Goal: Task Accomplishment & Management: Manage account settings

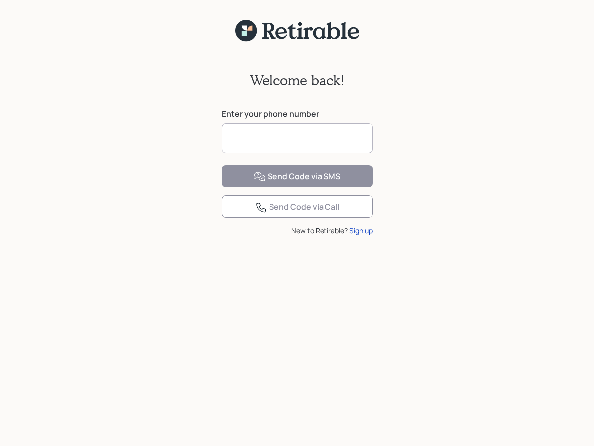
click at [315, 133] on input at bounding box center [297, 138] width 151 height 30
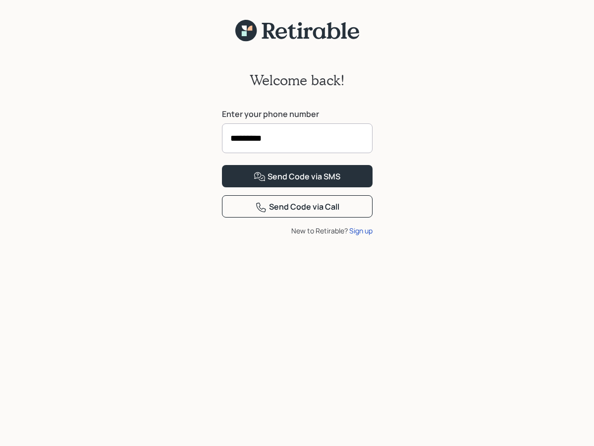
type input "**********"
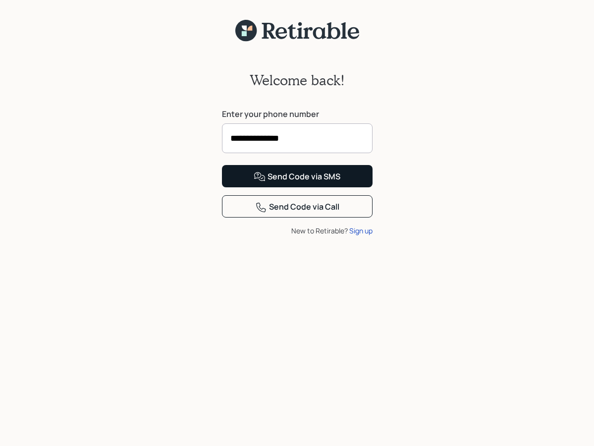
click at [329, 183] on div "Send Code via SMS" at bounding box center [297, 177] width 87 height 12
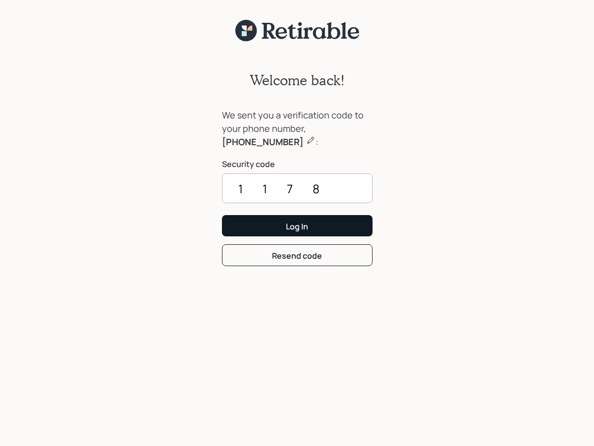
type input "1178"
click at [318, 229] on button "Log In" at bounding box center [297, 225] width 151 height 21
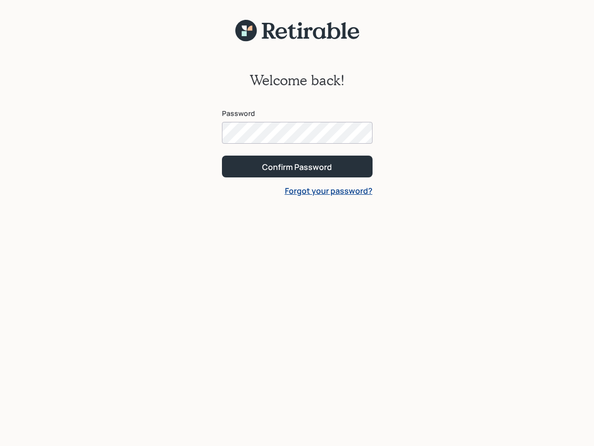
click at [297, 166] on button "Confirm Password" at bounding box center [297, 166] width 151 height 21
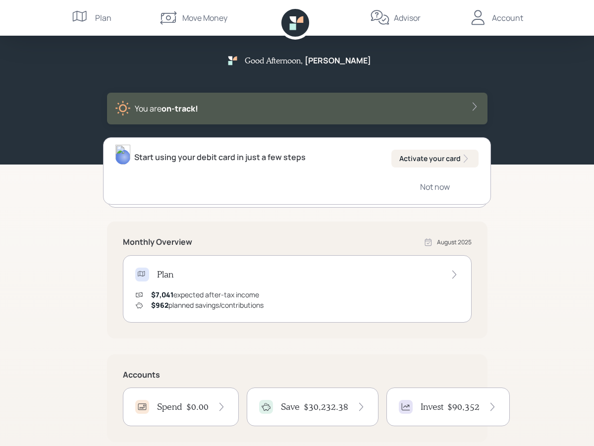
click at [492, 16] on div "Account" at bounding box center [507, 18] width 31 height 12
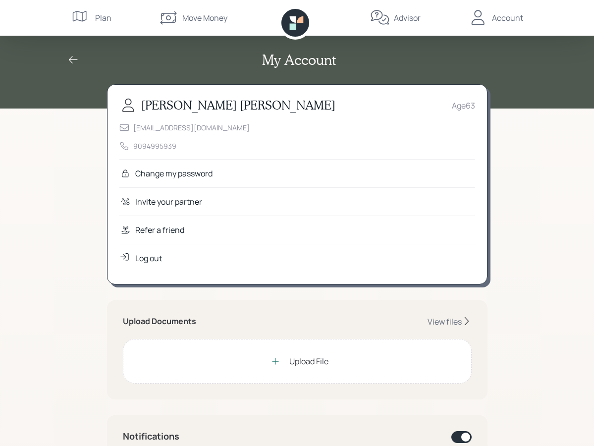
scroll to position [0, 0]
click at [71, 58] on icon at bounding box center [73, 59] width 9 height 7
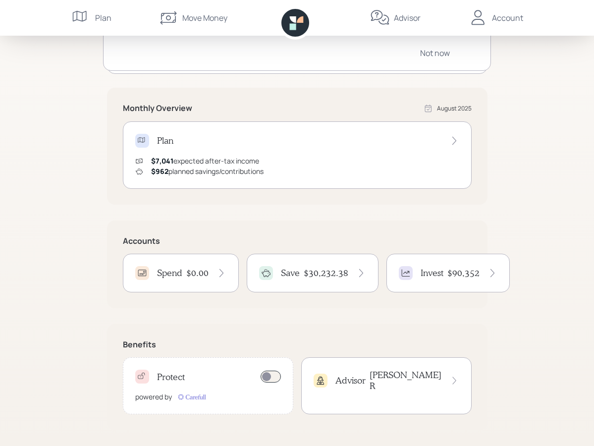
scroll to position [134, 0]
click at [274, 379] on span at bounding box center [271, 377] width 20 height 12
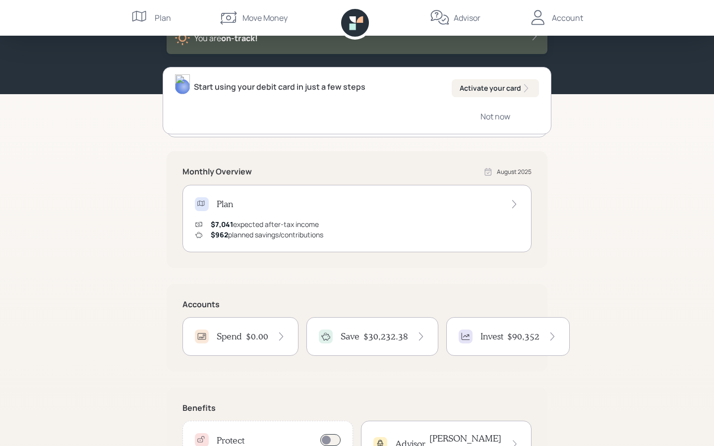
scroll to position [71, 0]
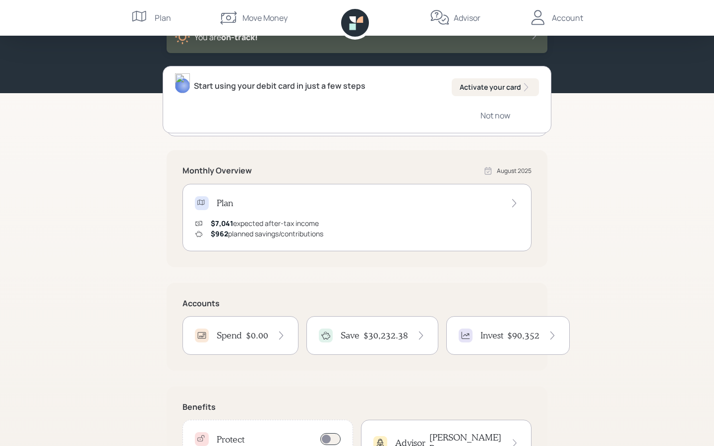
click at [513, 207] on icon at bounding box center [514, 203] width 10 height 10
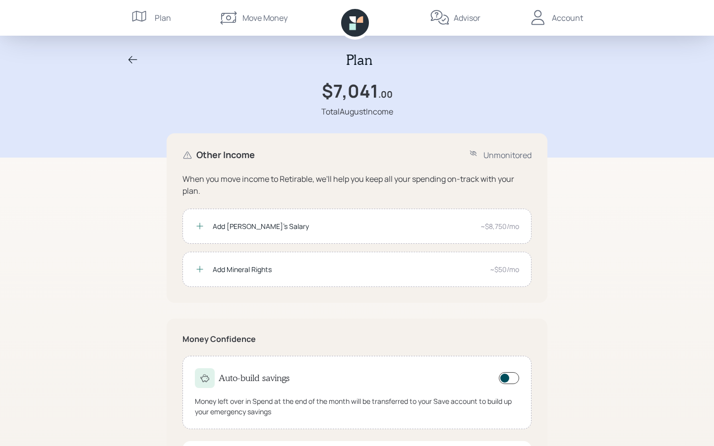
click at [159, 17] on div "Plan" at bounding box center [163, 18] width 16 height 12
click at [132, 59] on icon at bounding box center [132, 59] width 9 height 7
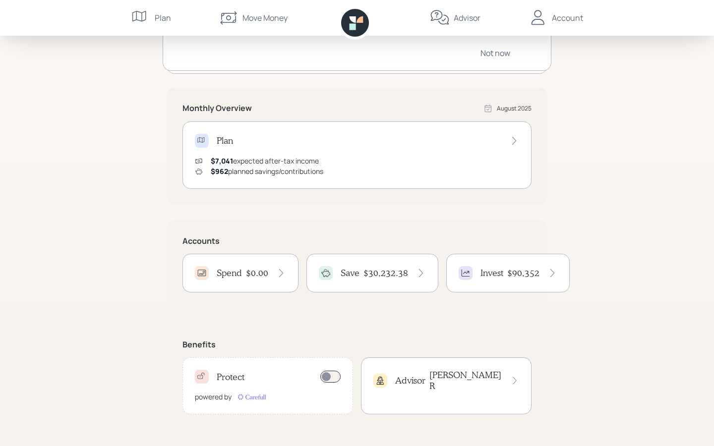
scroll to position [134, 0]
click at [398, 274] on h4 "$30,232.38" at bounding box center [385, 273] width 45 height 11
